Goal: Information Seeking & Learning: Stay updated

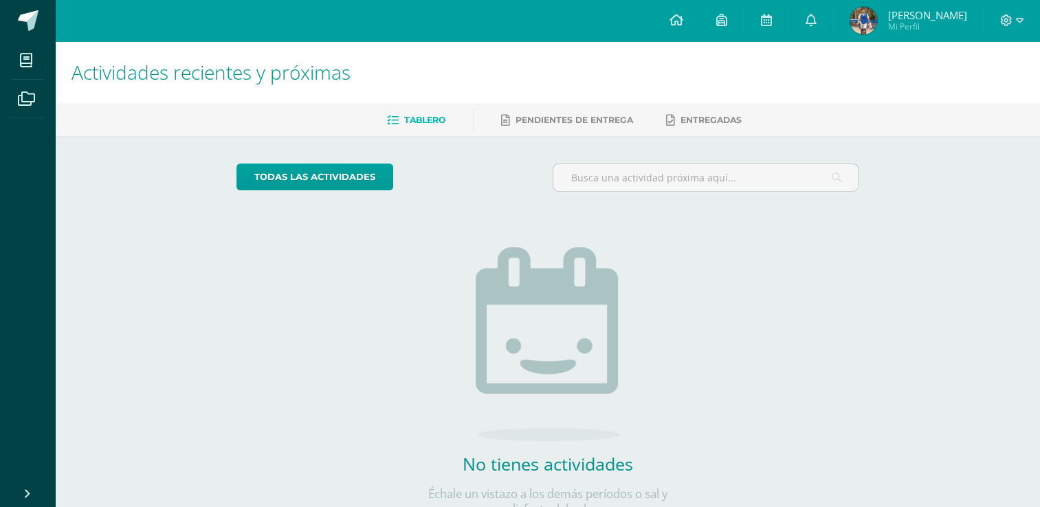
click at [877, 16] on img at bounding box center [864, 21] width 28 height 28
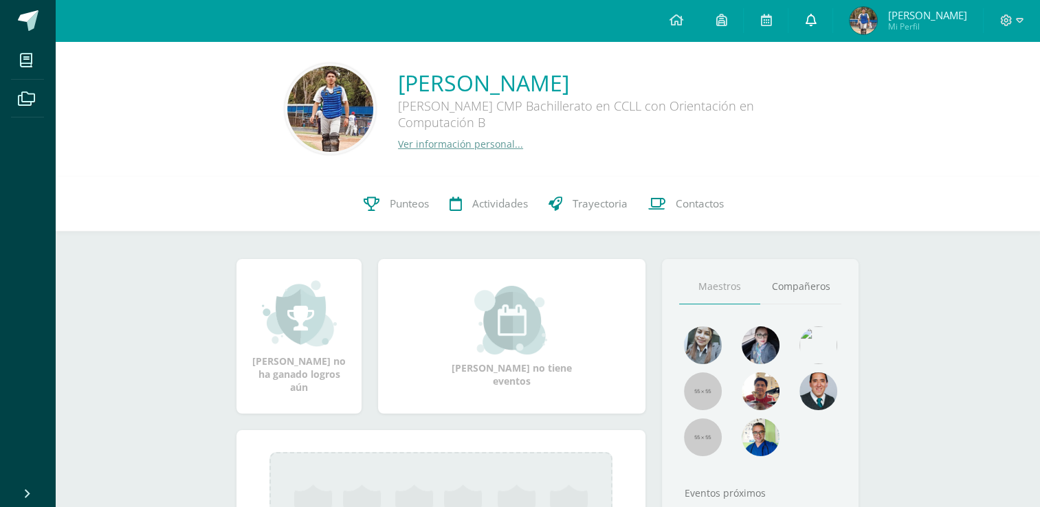
click at [825, 25] on link at bounding box center [811, 20] width 44 height 41
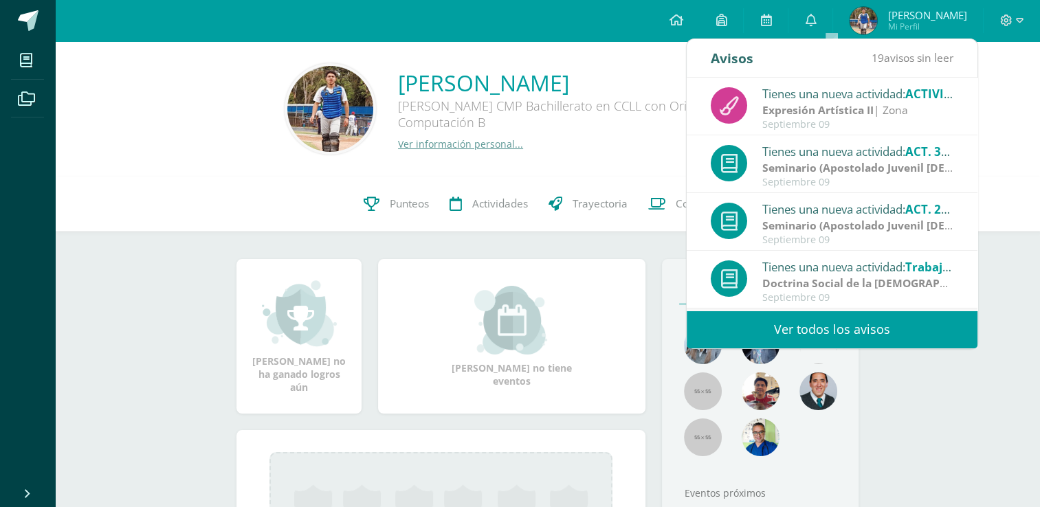
click at [741, 326] on link "Ver todos los avisos" at bounding box center [832, 330] width 291 height 38
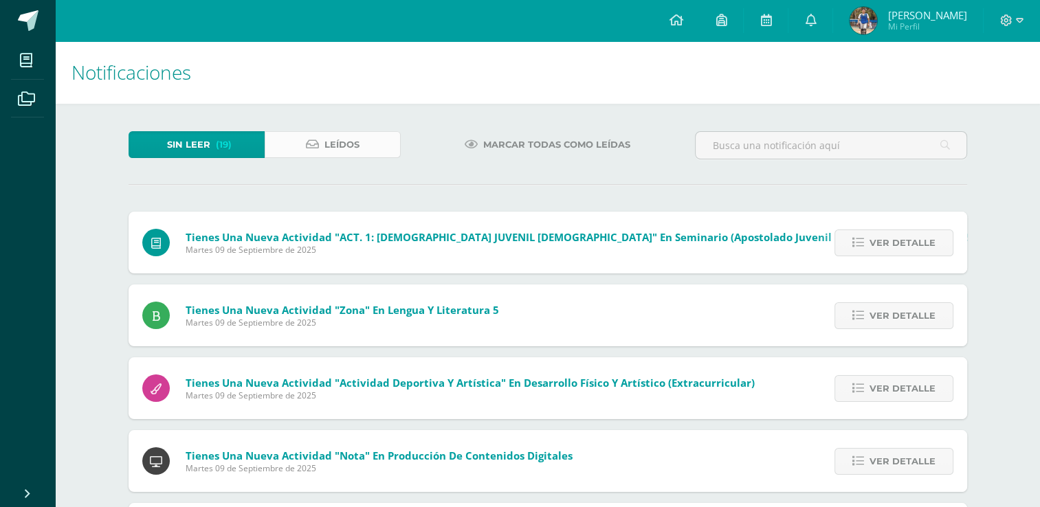
click at [327, 146] on span "Leídos" at bounding box center [342, 144] width 35 height 25
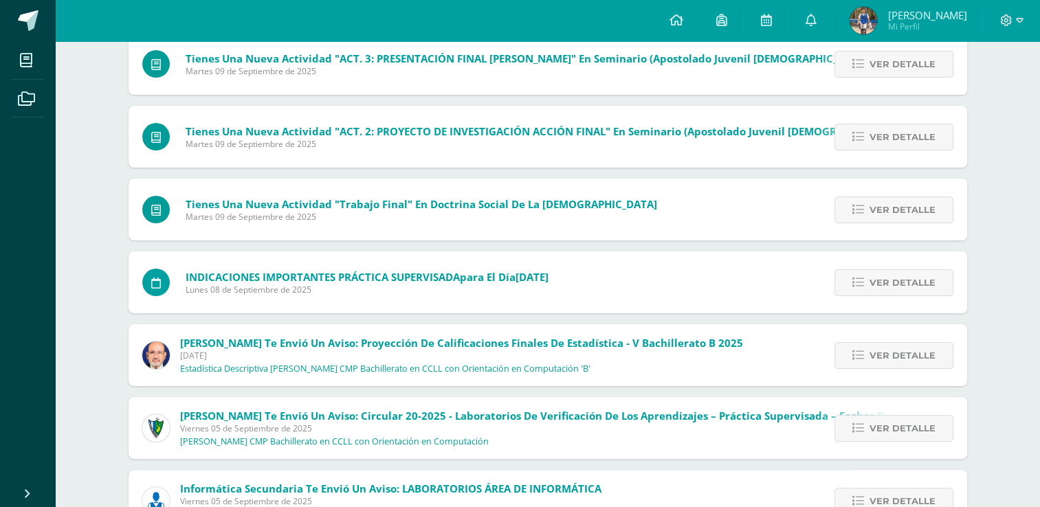
scroll to position [260, 0]
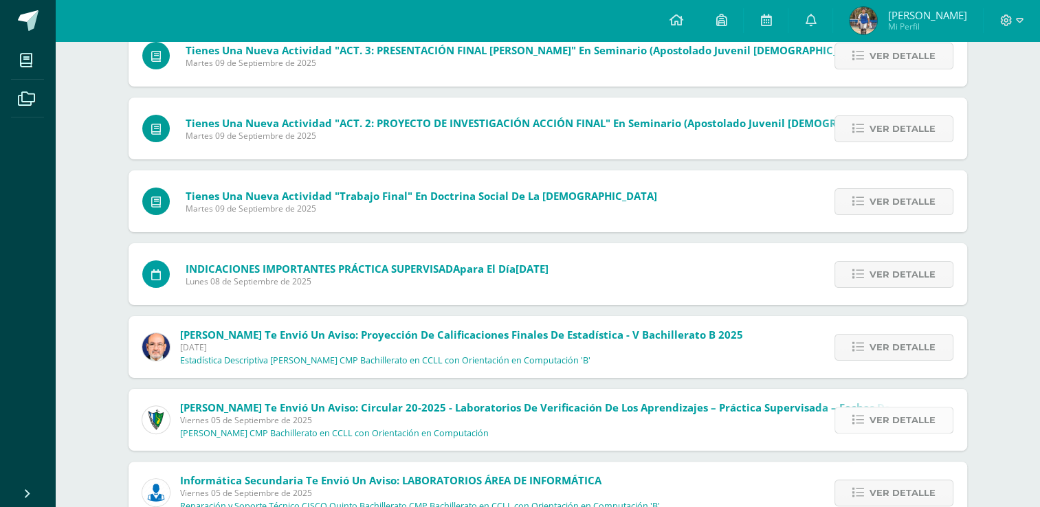
click at [859, 408] on link "Ver detalle" at bounding box center [894, 420] width 119 height 27
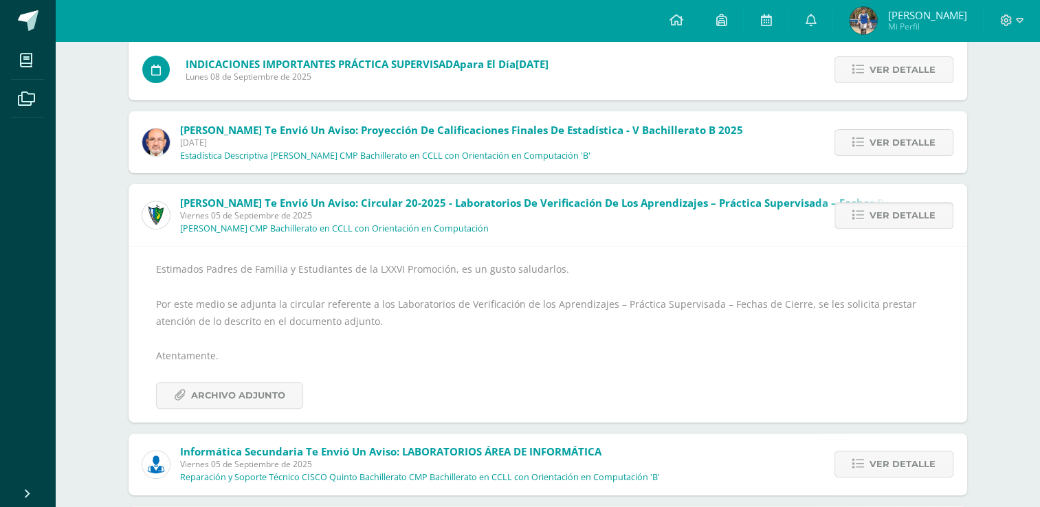
scroll to position [470, 0]
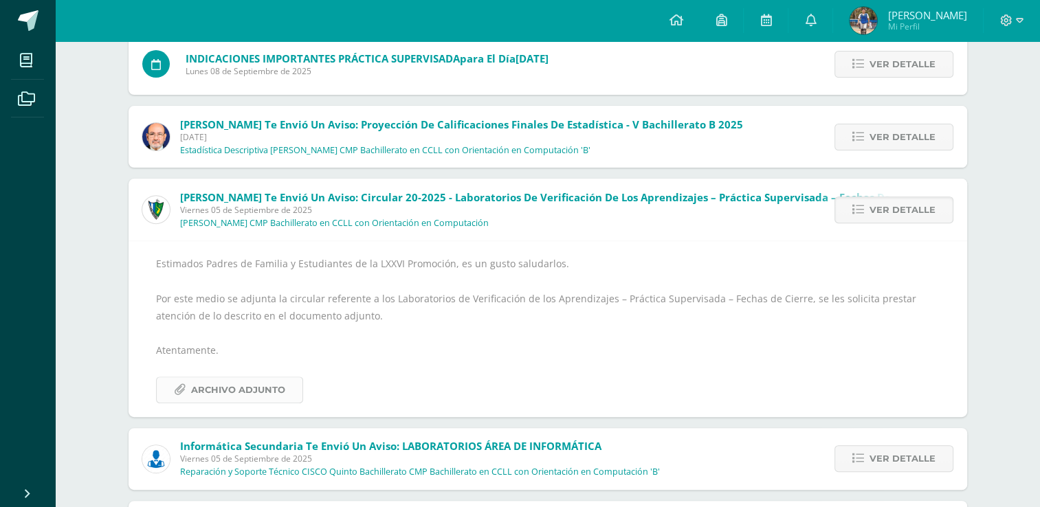
click at [269, 387] on span "Archivo Adjunto" at bounding box center [238, 390] width 94 height 25
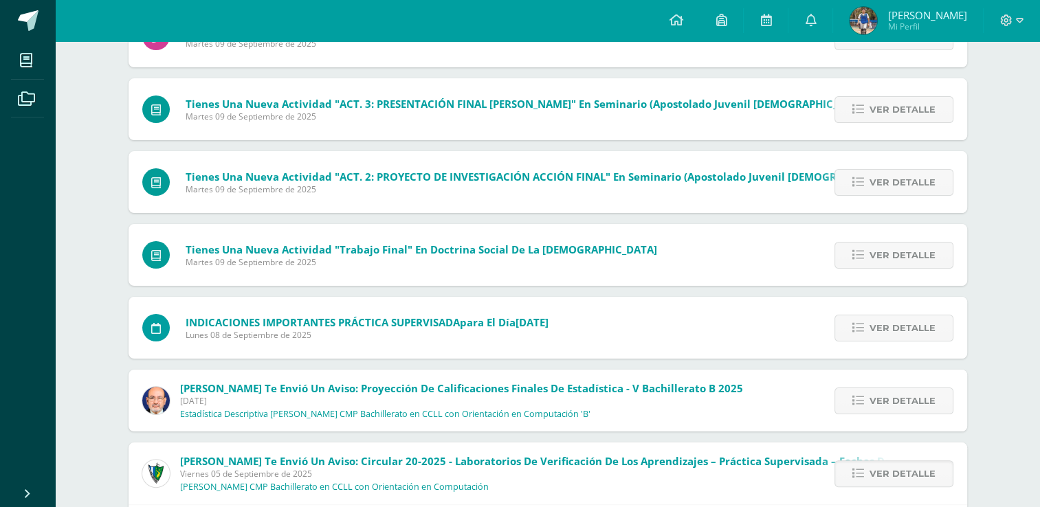
scroll to position [0, 0]
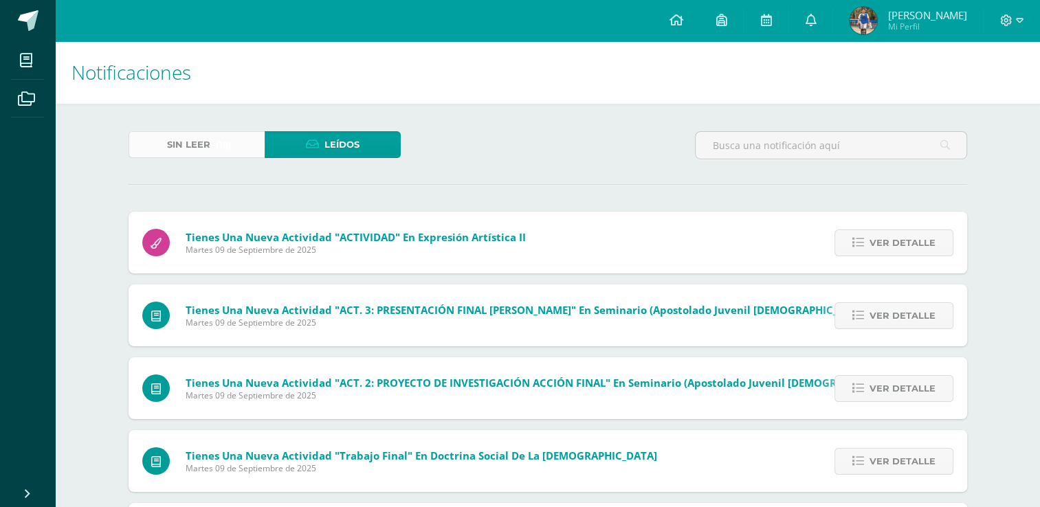
click at [179, 133] on span "Sin leer" at bounding box center [188, 144] width 43 height 25
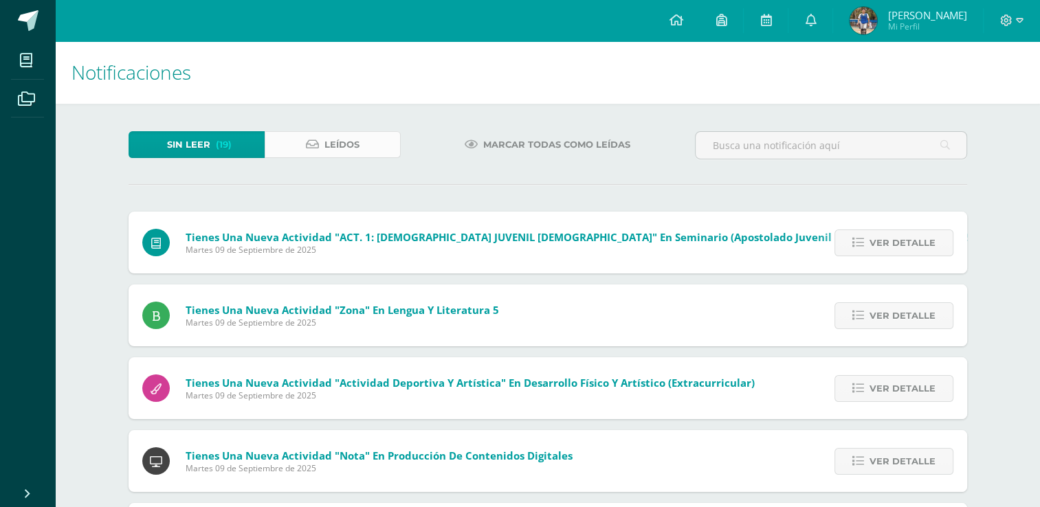
click at [350, 133] on span "Leídos" at bounding box center [342, 144] width 35 height 25
click at [348, 141] on span "Leídos" at bounding box center [342, 144] width 35 height 25
